Goal: Task Accomplishment & Management: Manage account settings

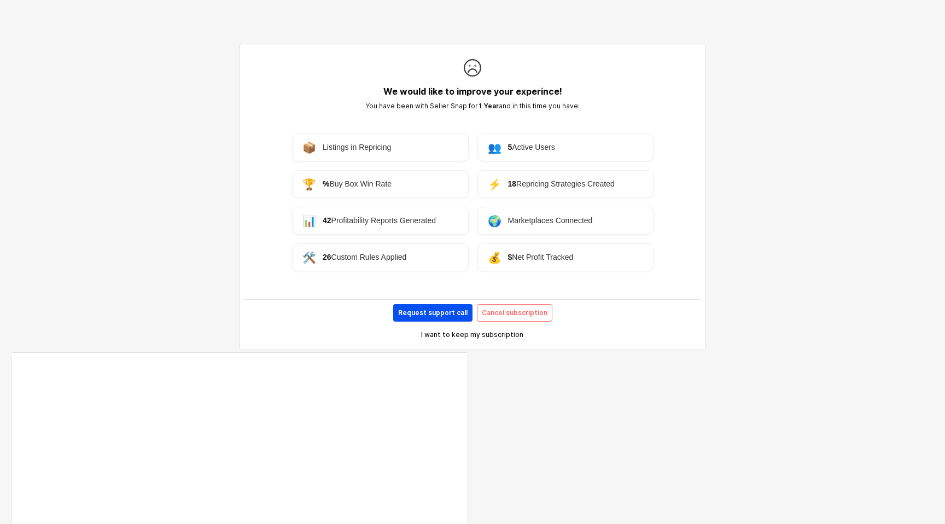
click at [433, 316] on p "Request support call" at bounding box center [432, 312] width 69 height 9
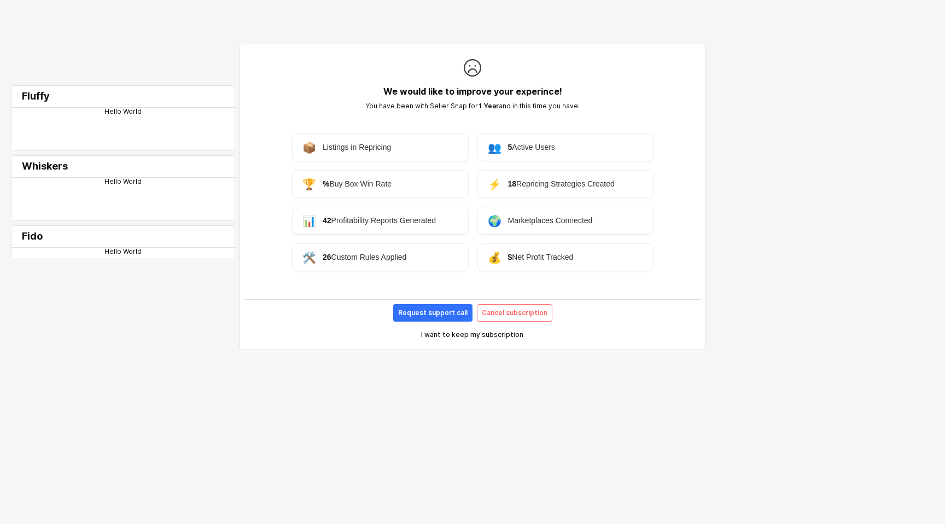
click at [467, 336] on p "I want to keep my subscription" at bounding box center [472, 334] width 102 height 9
click at [437, 337] on p "I want to keep my subscription" at bounding box center [472, 334] width 102 height 9
